Goal: Information Seeking & Learning: Learn about a topic

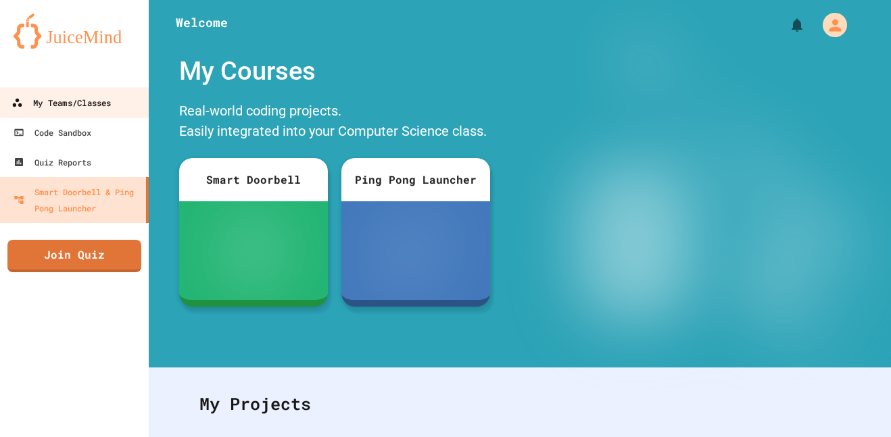
click at [132, 110] on link "My Teams/Classes" at bounding box center [74, 102] width 153 height 30
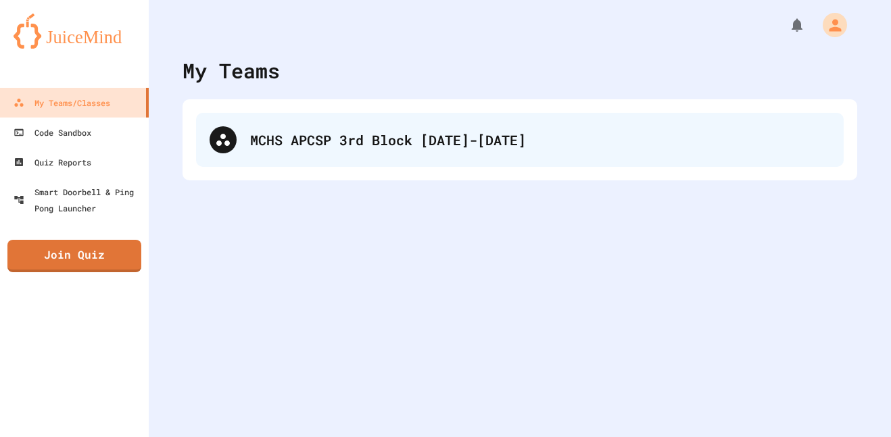
click at [335, 165] on div "MCHS APCSP 3rd Block [DATE]-[DATE]" at bounding box center [520, 140] width 648 height 54
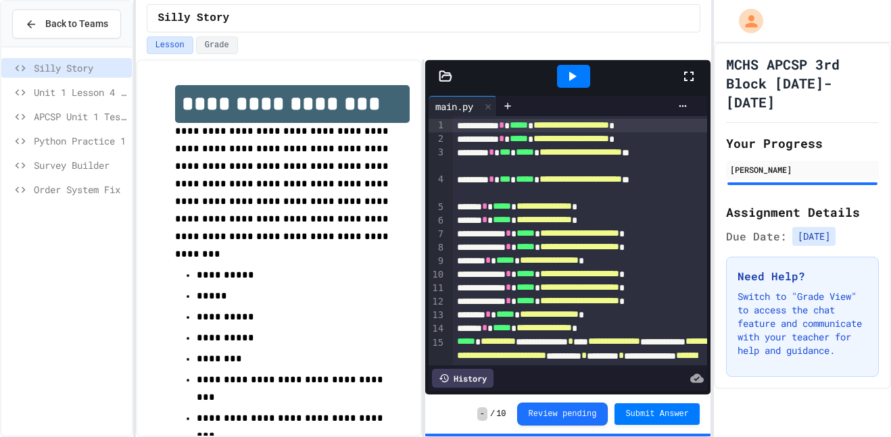
click at [90, 172] on div "Survey Builder" at bounding box center [66, 166] width 130 height 20
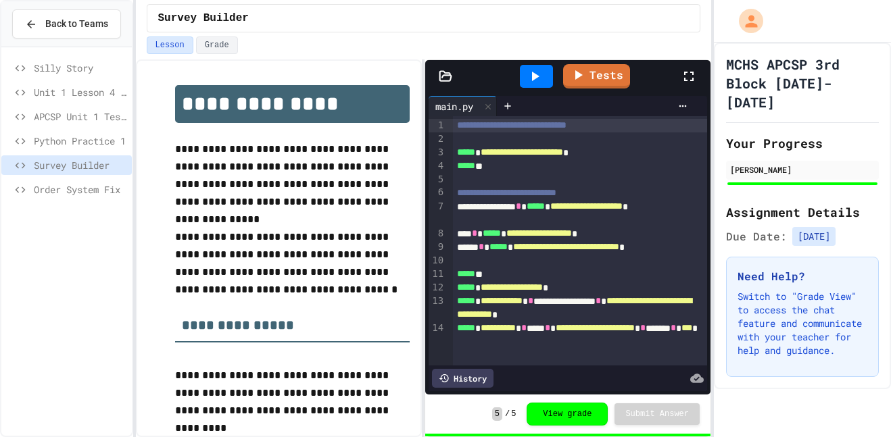
click at [104, 204] on div "Silly Story Unit 1 Lesson 4 Practice APCSP Unit 1 Test - Programming Question P…" at bounding box center [66, 131] width 130 height 157
click at [93, 186] on span "Order System Fix" at bounding box center [80, 190] width 93 height 14
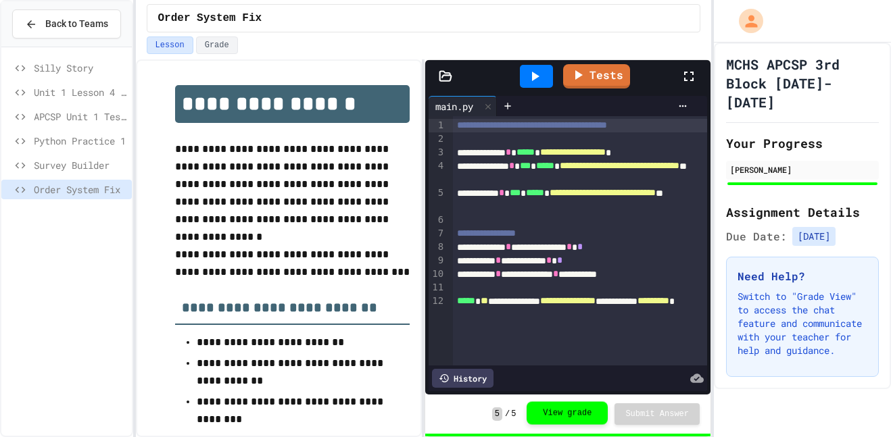
click at [533, 413] on button "View grade" at bounding box center [567, 413] width 81 height 23
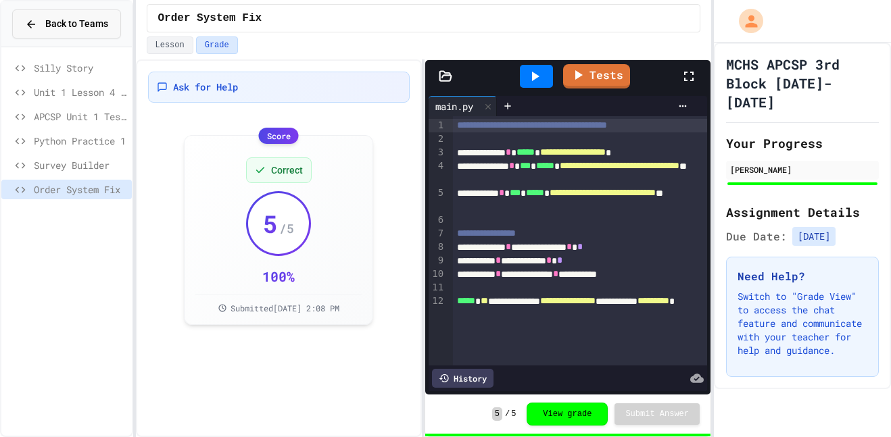
click at [84, 11] on button "Back to Teams" at bounding box center [66, 23] width 109 height 29
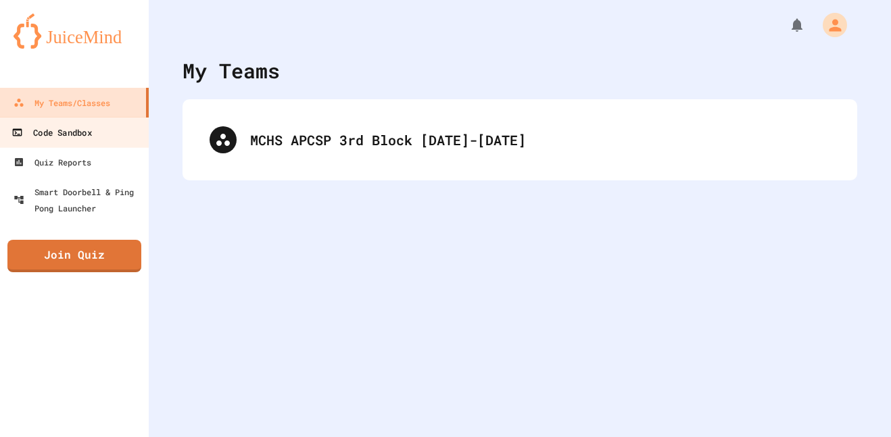
click at [104, 124] on link "Code Sandbox" at bounding box center [74, 132] width 153 height 30
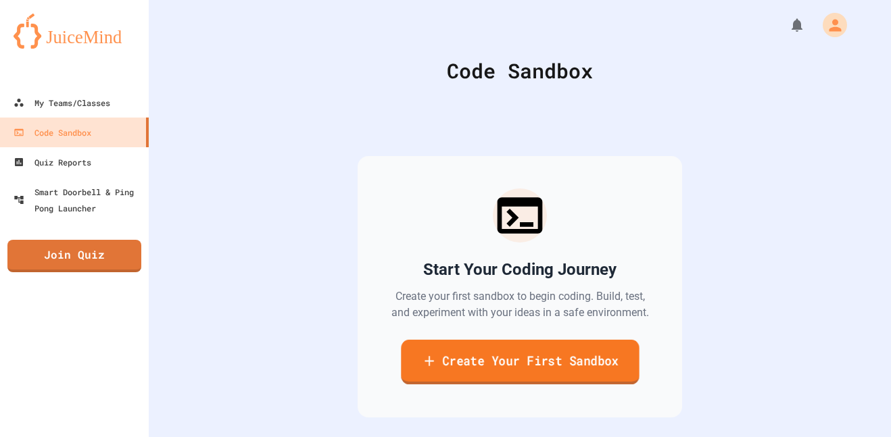
click at [425, 362] on icon at bounding box center [429, 361] width 9 height 10
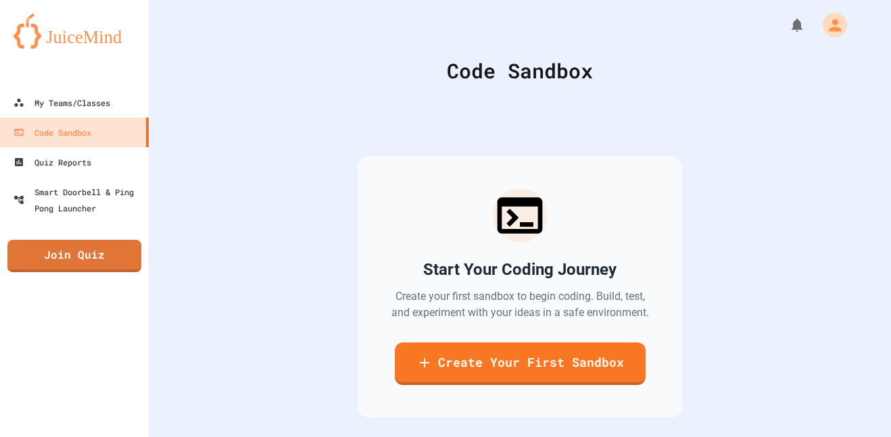
scroll to position [186, 0]
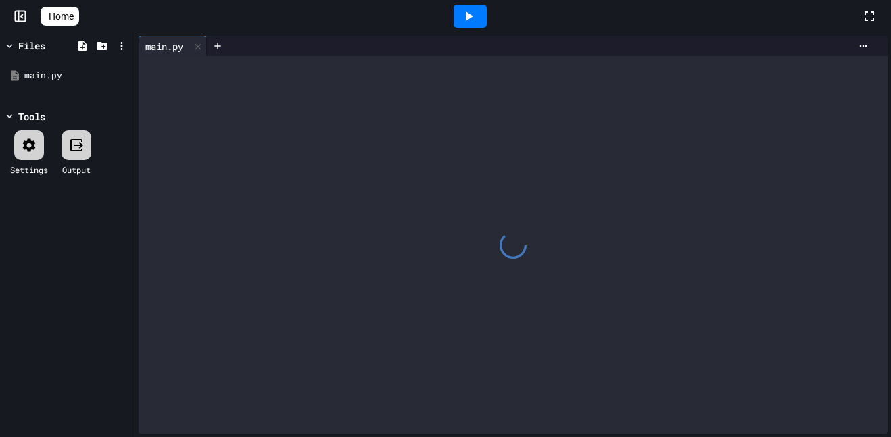
click at [366, 224] on div at bounding box center [513, 245] width 749 height 378
click at [24, 116] on div "Tools" at bounding box center [31, 117] width 27 height 14
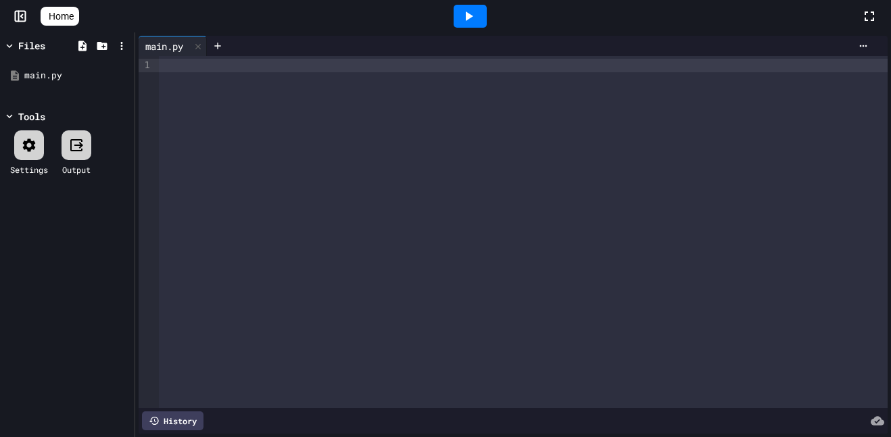
click at [311, 181] on div at bounding box center [523, 232] width 729 height 352
click at [243, 139] on div at bounding box center [523, 232] width 729 height 352
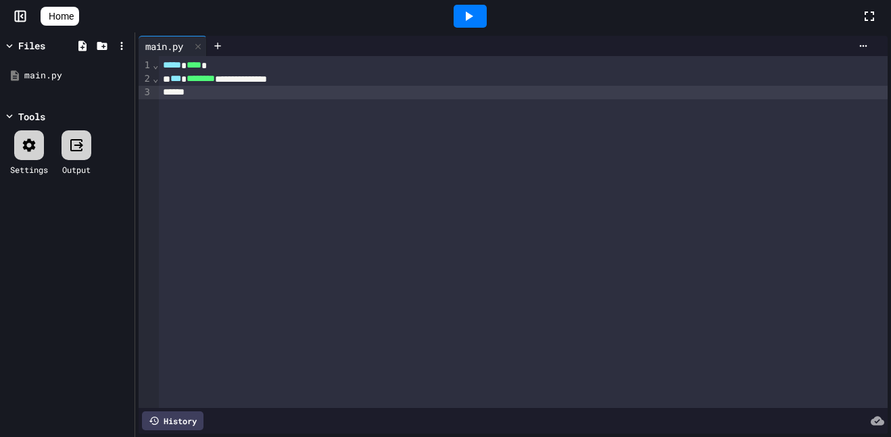
drag, startPoint x: 288, startPoint y: 103, endPoint x: 161, endPoint y: 64, distance: 133.2
click at [161, 64] on div "**********" at bounding box center [523, 232] width 729 height 352
drag, startPoint x: 161, startPoint y: 64, endPoint x: 209, endPoint y: 108, distance: 65.5
click at [209, 108] on div "**********" at bounding box center [523, 232] width 729 height 352
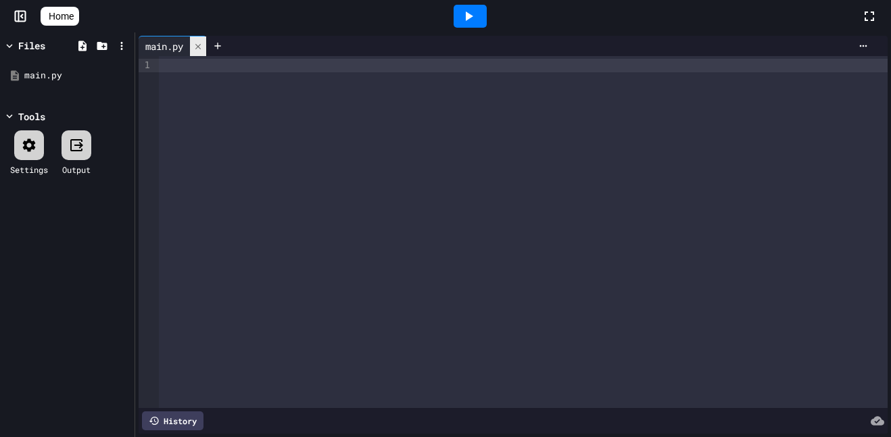
click at [201, 44] on icon at bounding box center [197, 45] width 5 height 5
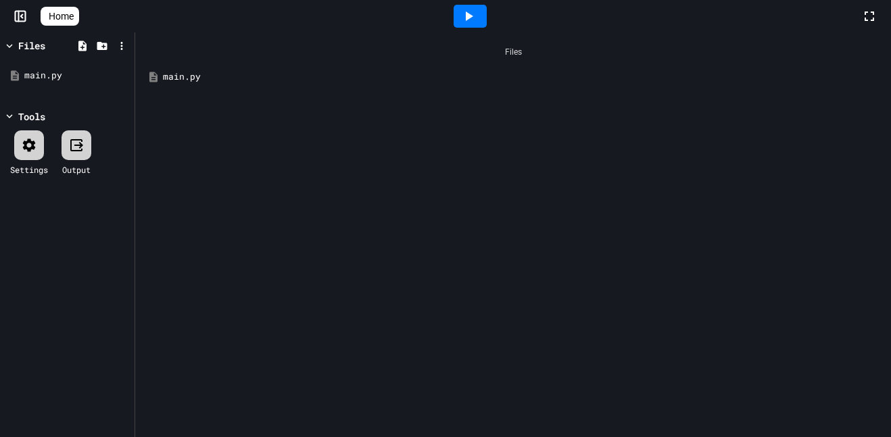
click at [161, 87] on div "main.py" at bounding box center [513, 77] width 742 height 24
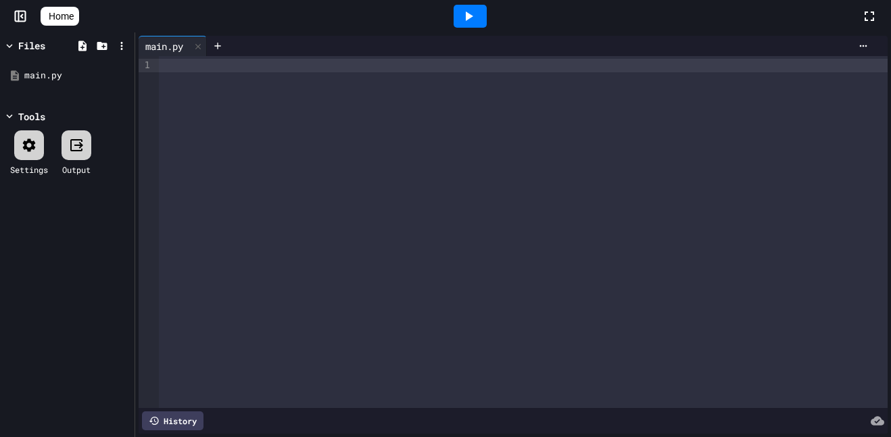
click at [67, 15] on span "Home" at bounding box center [61, 16] width 25 height 14
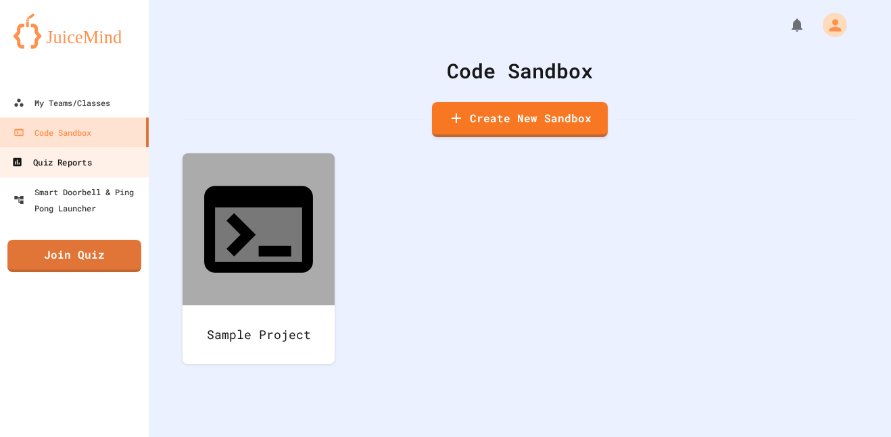
click at [114, 159] on link "Quiz Reports" at bounding box center [74, 162] width 153 height 30
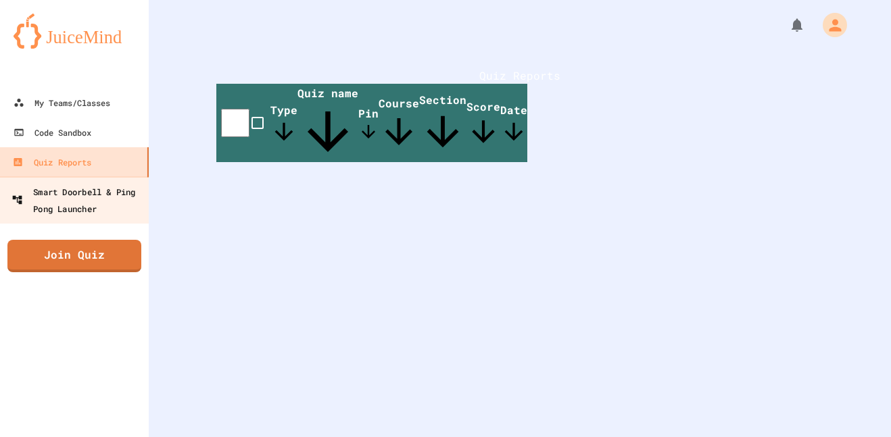
click at [113, 189] on div "Smart Doorbell & Ping Pong Launcher" at bounding box center [78, 199] width 134 height 33
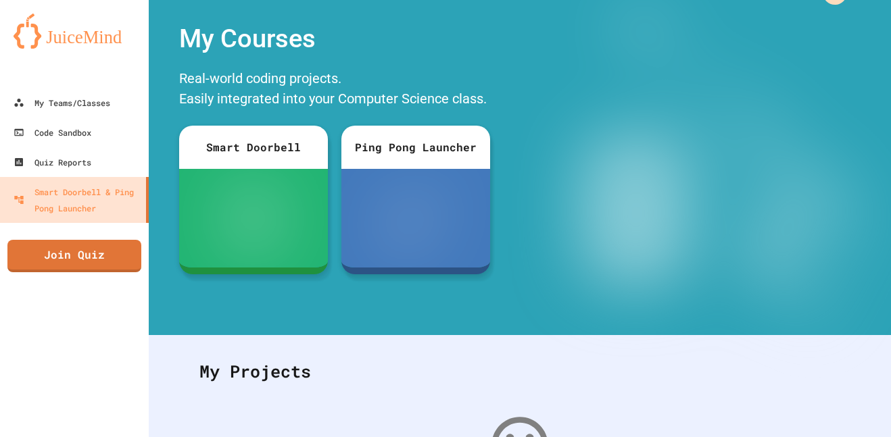
scroll to position [34, 0]
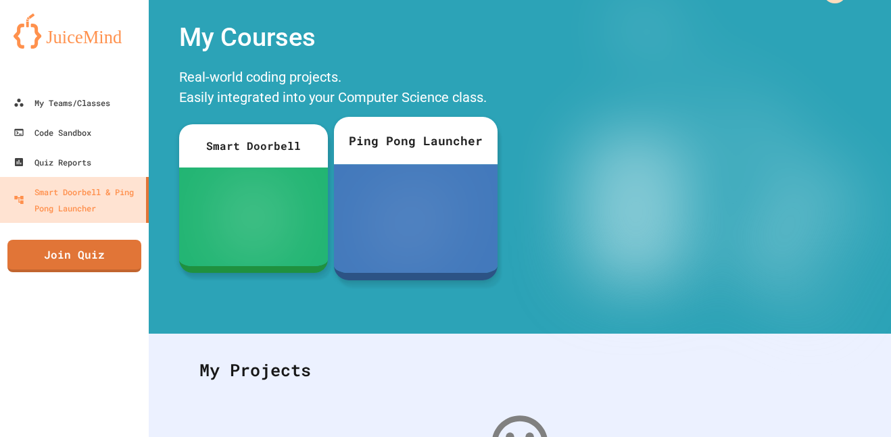
click at [387, 173] on div at bounding box center [416, 218] width 164 height 109
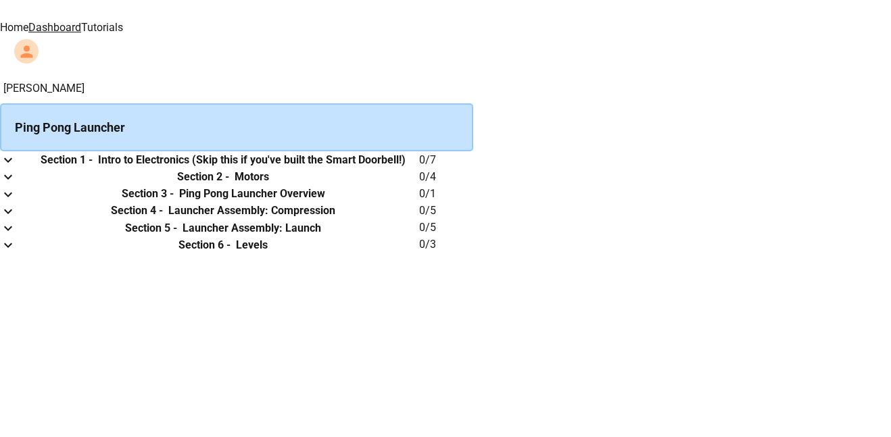
scroll to position [15, 0]
click at [390, 161] on h6 "Intro to Electronics (Skip this if you've built the Smart Doorbell!)" at bounding box center [252, 160] width 308 height 16
click at [16, 158] on button "expand row" at bounding box center [8, 159] width 16 height 17
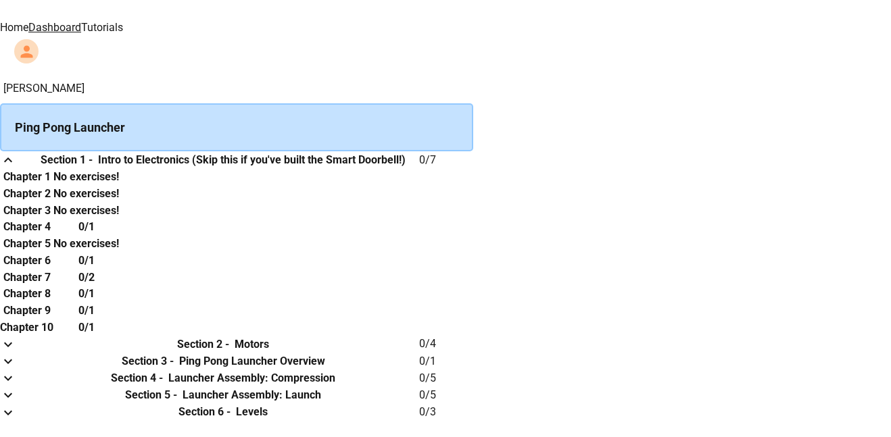
scroll to position [0, 0]
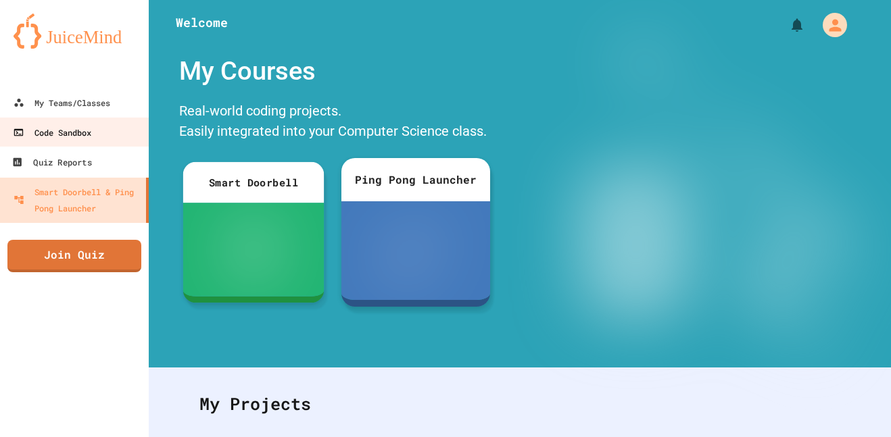
click at [88, 139] on div "Code Sandbox" at bounding box center [52, 132] width 78 height 16
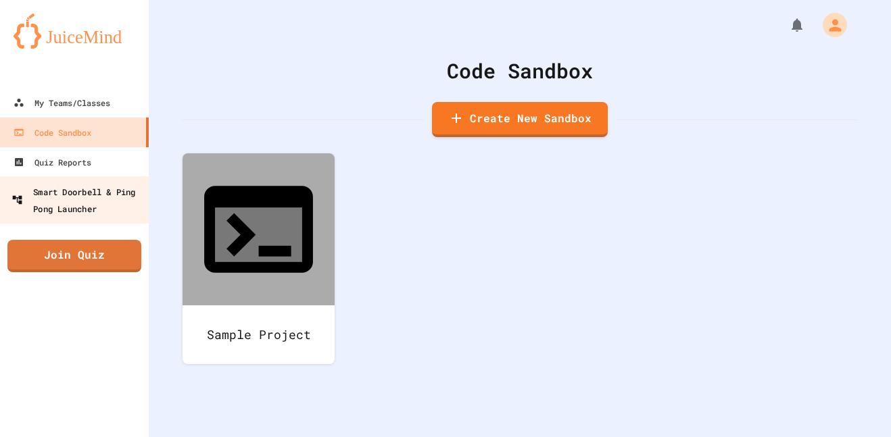
click at [105, 200] on div "Smart Doorbell & Ping Pong Launcher" at bounding box center [78, 199] width 134 height 33
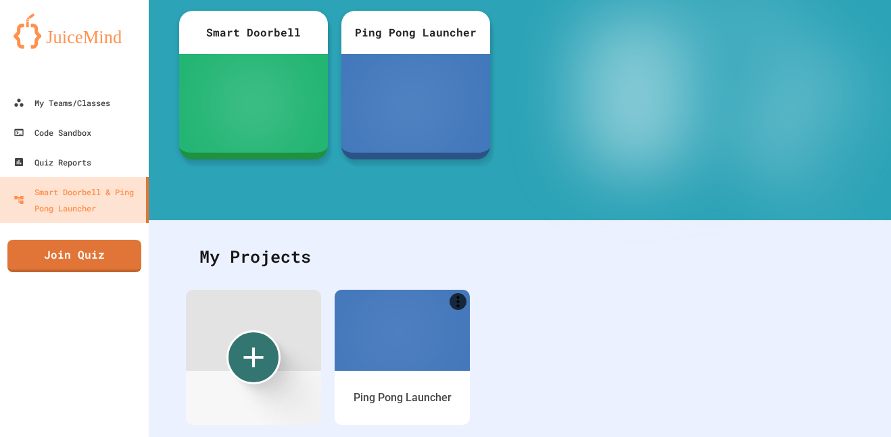
scroll to position [158, 0]
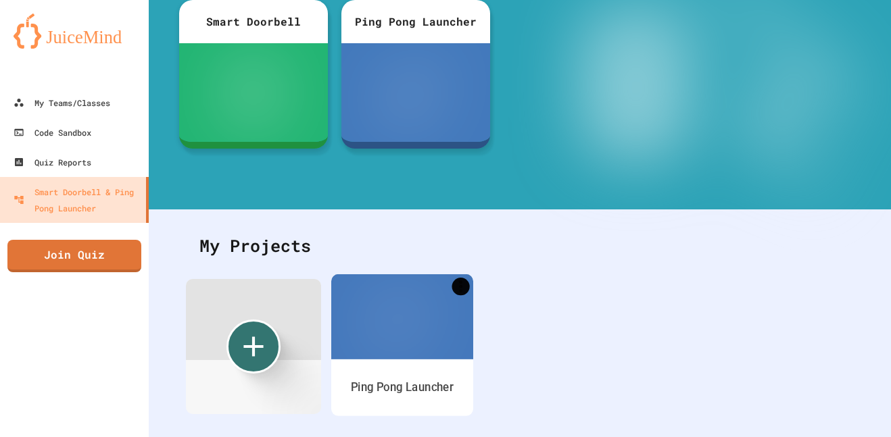
click at [454, 292] on icon "More" at bounding box center [461, 287] width 18 height 18
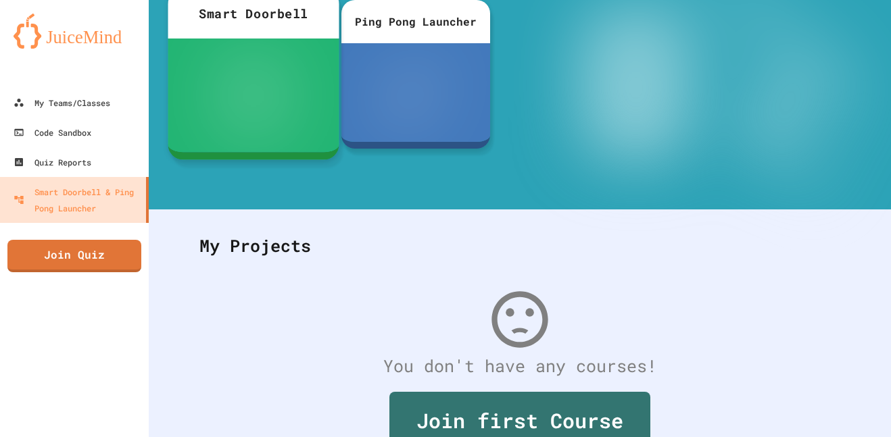
click at [311, 136] on div at bounding box center [253, 96] width 171 height 114
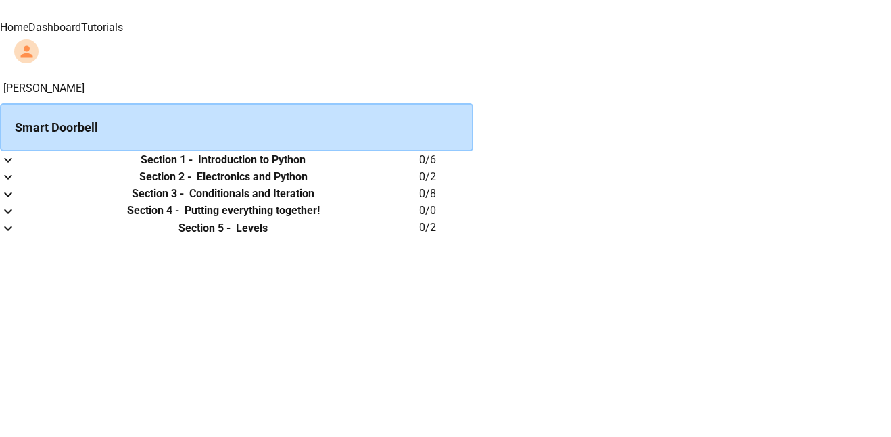
click at [419, 168] on th "Section 1 - Introduction to Python" at bounding box center [223, 159] width 392 height 17
click at [16, 162] on icon "expand row" at bounding box center [8, 160] width 16 height 16
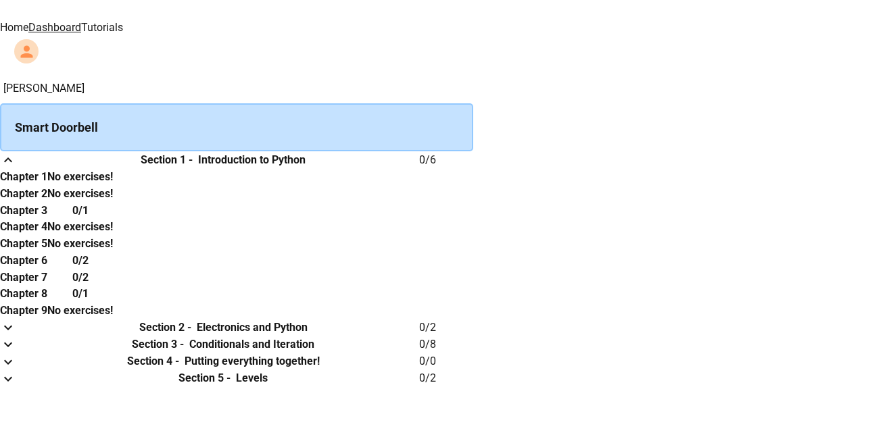
click at [47, 185] on h6 "Chapter 1" at bounding box center [23, 177] width 47 height 16
click at [193, 165] on h6 "Section 1 -" at bounding box center [167, 160] width 52 height 16
click at [319, 107] on div "Smart Doorbell" at bounding box center [236, 127] width 473 height 48
click at [28, 21] on link "Home" at bounding box center [14, 27] width 28 height 13
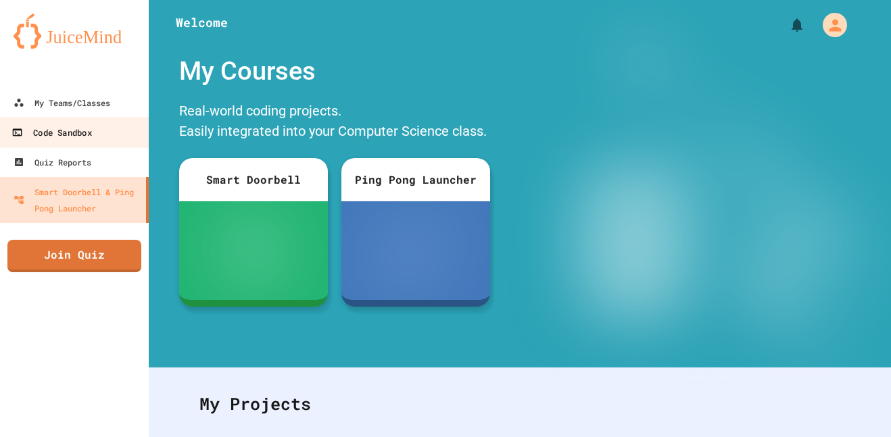
click at [106, 120] on link "Code Sandbox" at bounding box center [74, 132] width 153 height 30
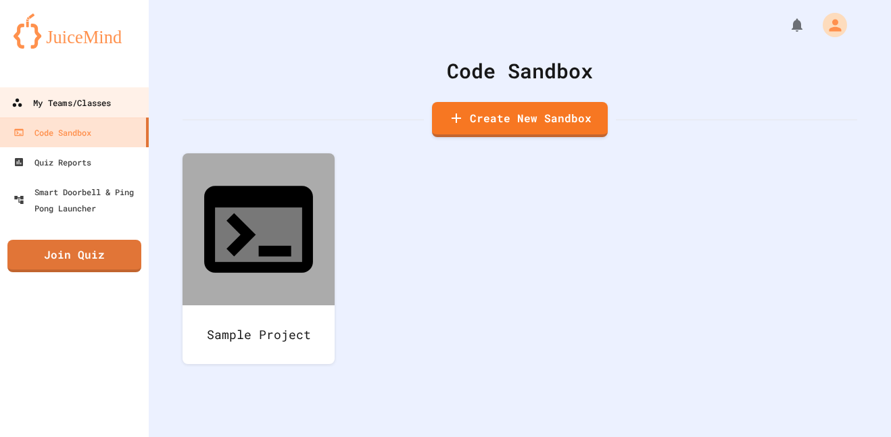
click at [103, 108] on div "My Teams/Classes" at bounding box center [60, 103] width 99 height 17
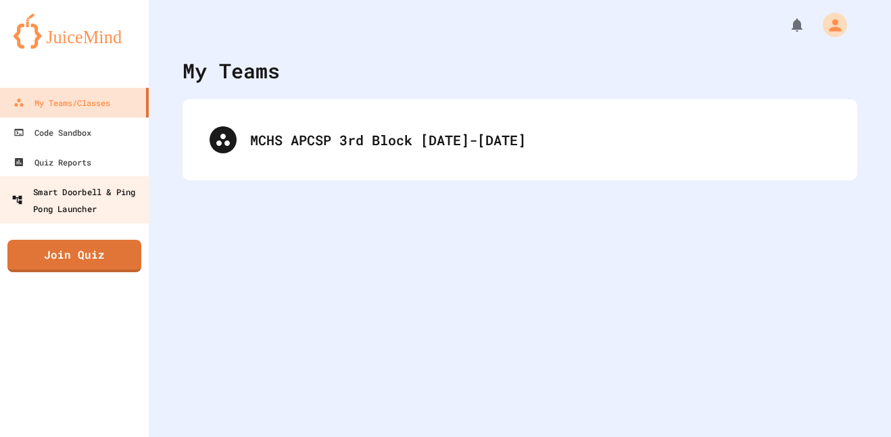
click at [107, 216] on div "Smart Doorbell & Ping Pong Launcher" at bounding box center [78, 199] width 134 height 33
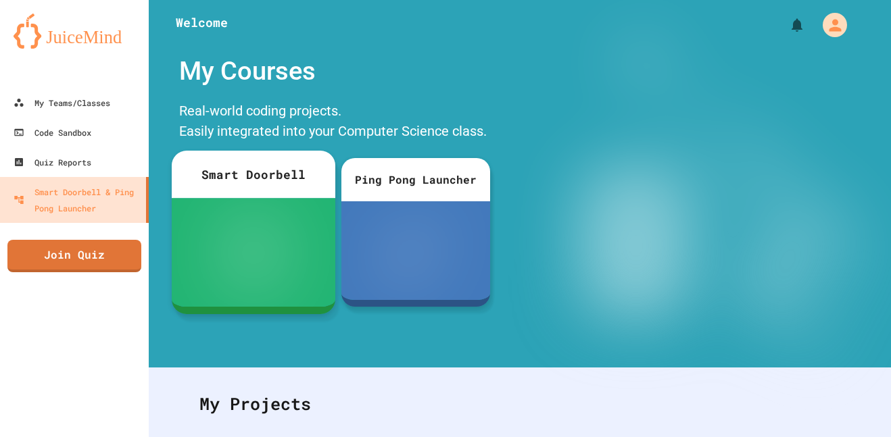
scroll to position [179, 0]
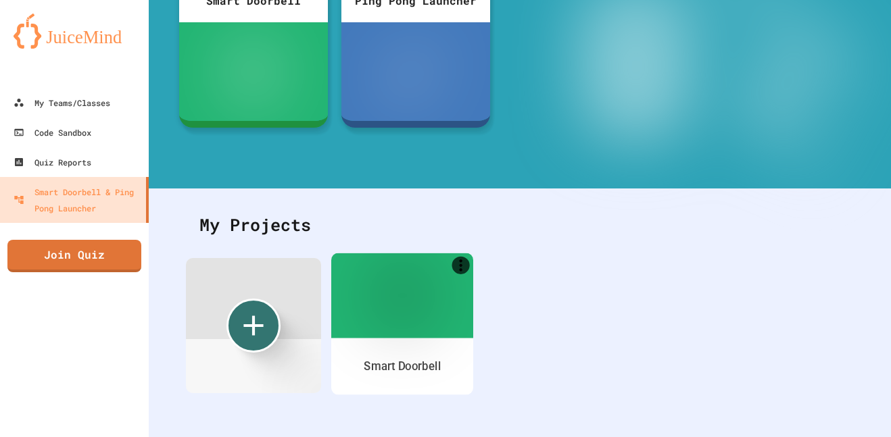
click at [414, 356] on div "Smart Doorbell" at bounding box center [402, 366] width 142 height 57
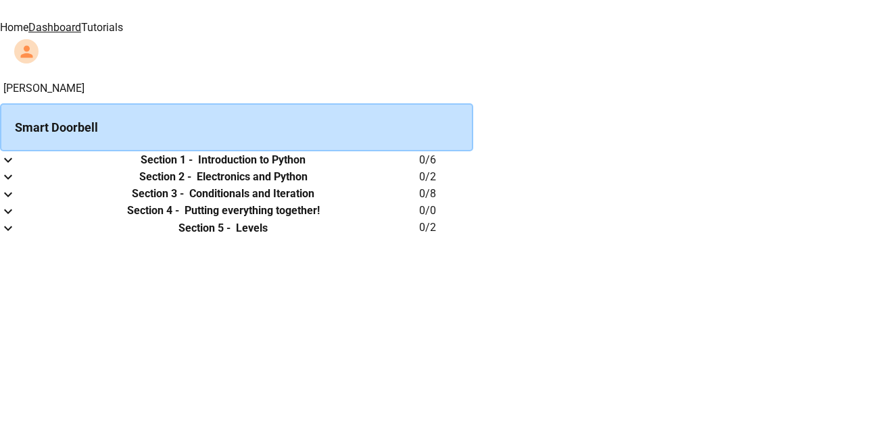
scroll to position [48, 0]
click at [27, 151] on td "collapsible table" at bounding box center [13, 159] width 27 height 17
click at [16, 152] on icon "expand row" at bounding box center [8, 160] width 16 height 16
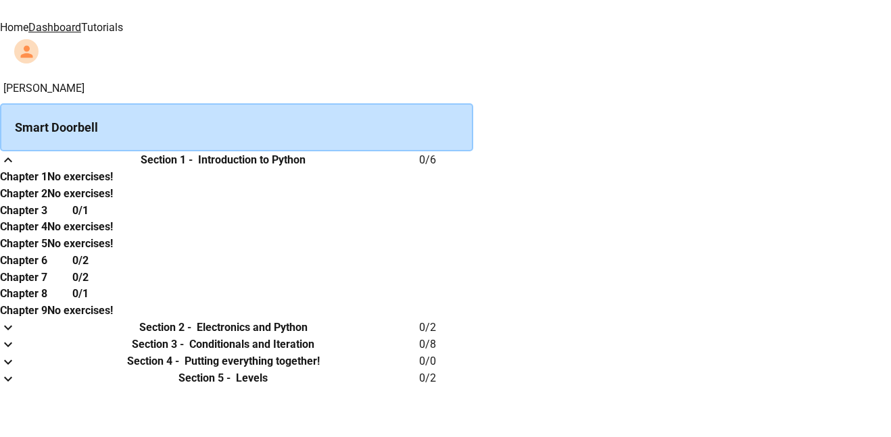
click at [193, 152] on h6 "Section 1 -" at bounding box center [167, 160] width 52 height 16
click at [287, 110] on div "Smart Doorbell" at bounding box center [236, 127] width 473 height 48
click at [308, 320] on h6 "Electronics and Python" at bounding box center [252, 328] width 111 height 16
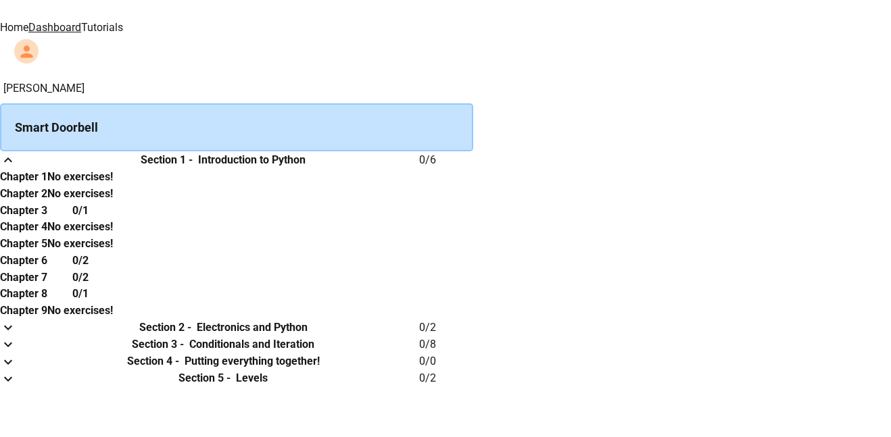
click at [16, 320] on icon "expand row" at bounding box center [8, 328] width 16 height 16
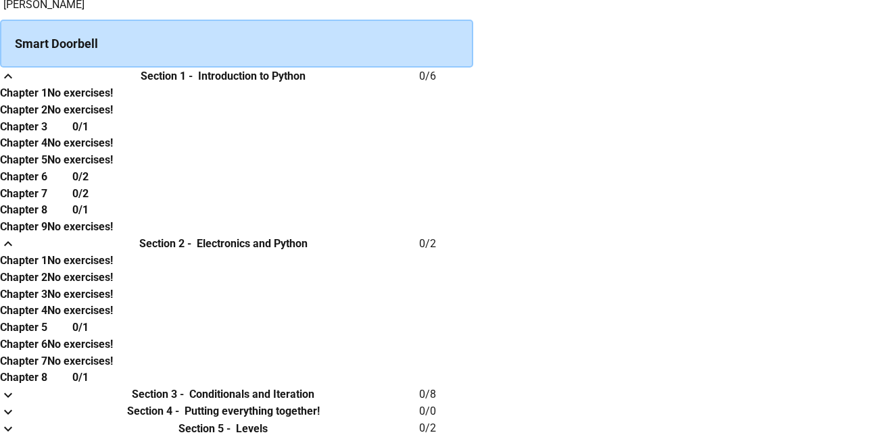
click at [47, 253] on h6 "Chapter 1" at bounding box center [23, 261] width 47 height 16
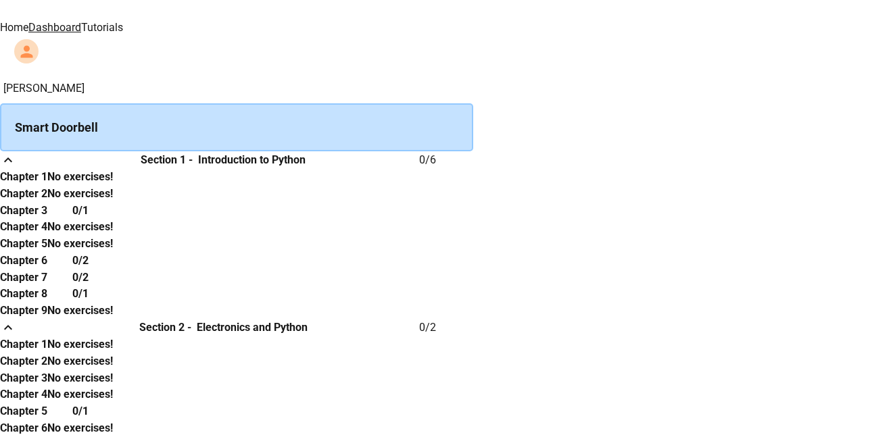
click at [81, 21] on link "Dashboard" at bounding box center [54, 27] width 53 height 13
click at [28, 22] on link "Home" at bounding box center [14, 27] width 28 height 13
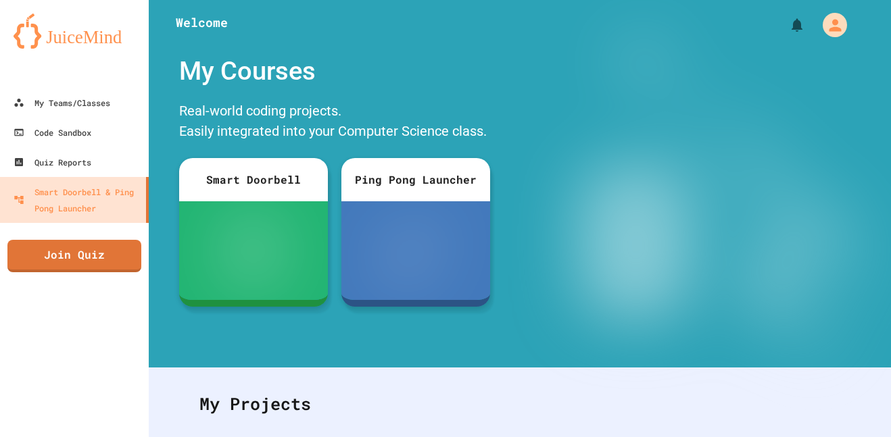
scroll to position [179, 0]
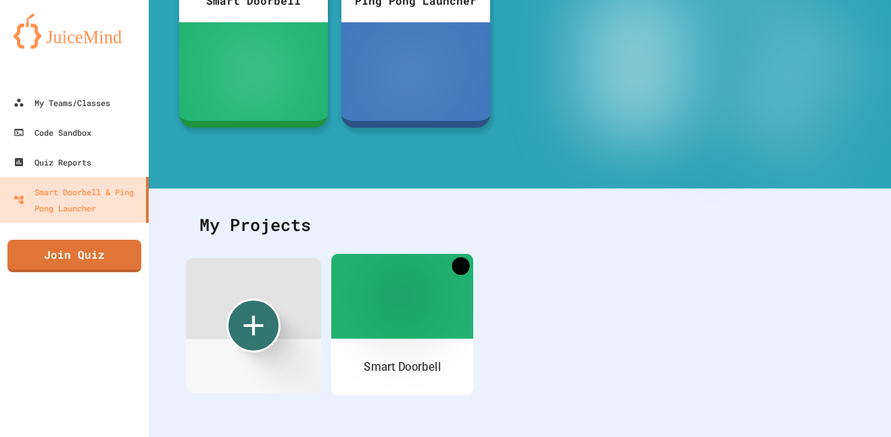
click at [454, 266] on icon "More" at bounding box center [461, 266] width 18 height 18
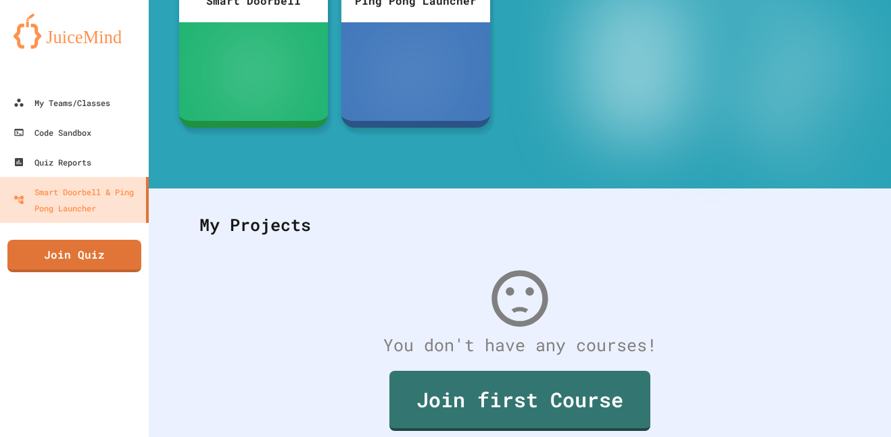
scroll to position [0, 0]
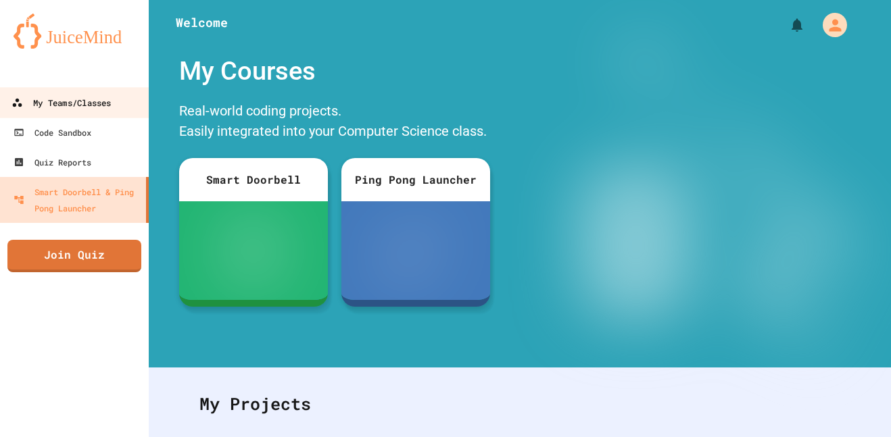
click at [128, 92] on link "My Teams/Classes" at bounding box center [74, 102] width 153 height 30
